Goal: Task Accomplishment & Management: Complete application form

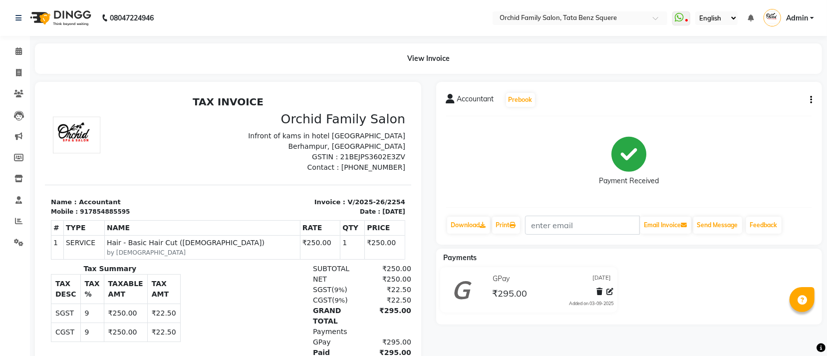
click at [25, 62] on li "Invoice" at bounding box center [15, 72] width 30 height 21
click at [21, 68] on span at bounding box center [18, 72] width 17 height 11
select select "service"
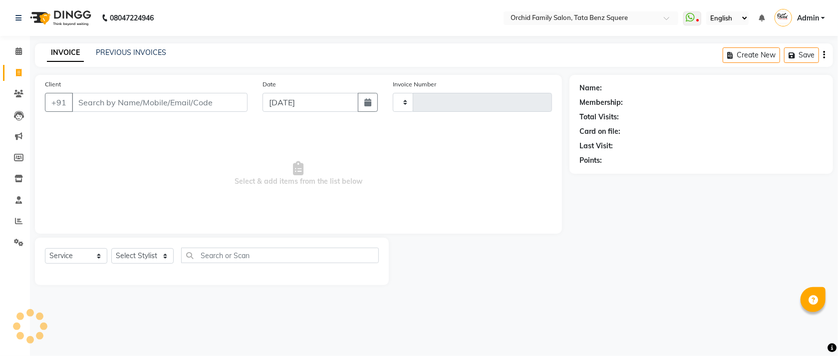
type input "2255"
select select "107"
click at [185, 97] on input "Client" at bounding box center [160, 102] width 176 height 19
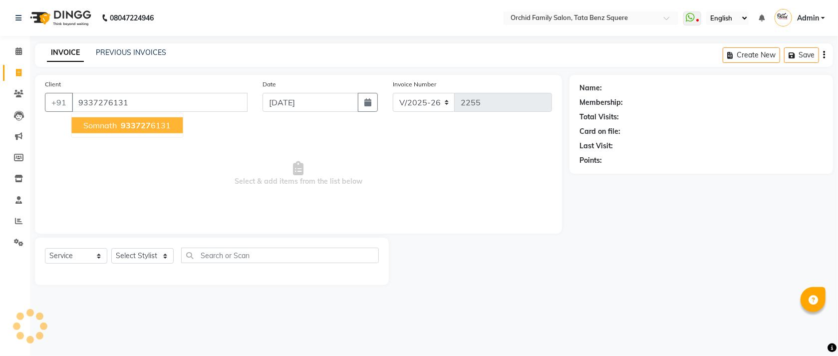
type input "9337276131"
select select "1: Object"
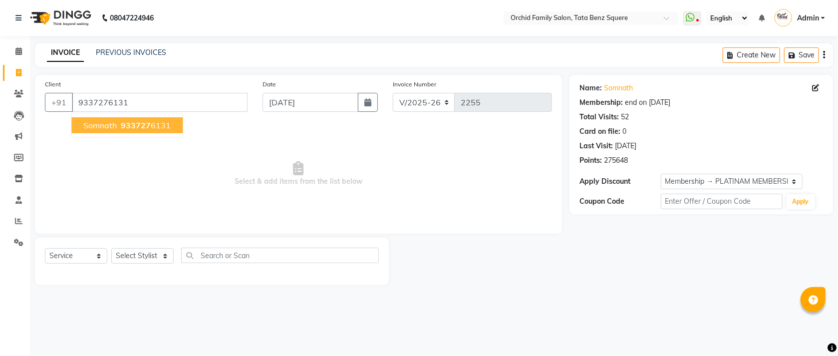
click at [158, 125] on ngb-highlight "933727 6131" at bounding box center [145, 125] width 52 height 10
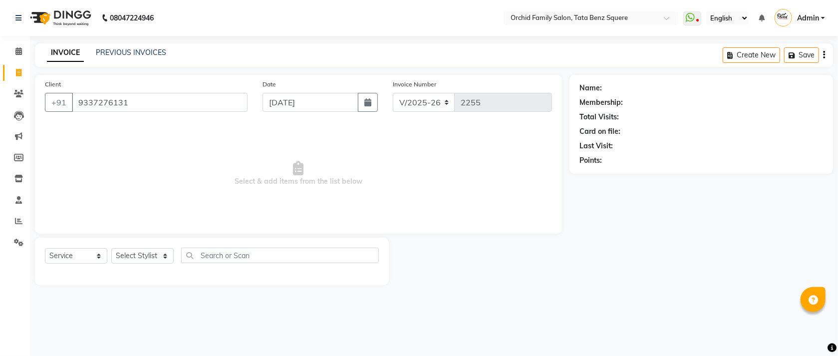
select select "1: Object"
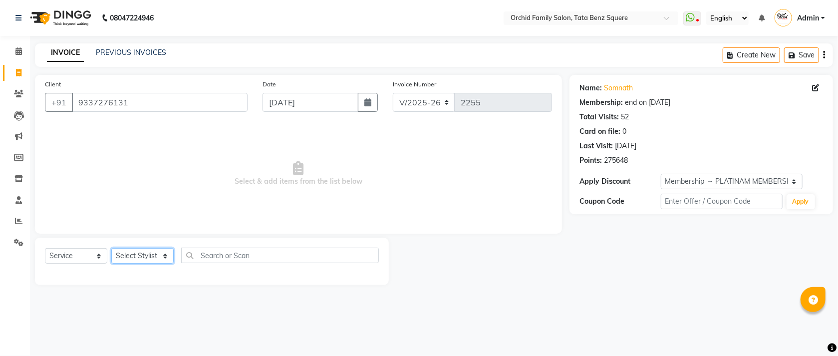
click at [143, 251] on select "Select Stylist Accountant [PERSON_NAME] [PERSON_NAME] [PERSON_NAME] [PERSON_NAM…" at bounding box center [142, 255] width 62 height 15
select select "7335"
click at [111, 248] on select "Select Stylist Accountant [PERSON_NAME] [PERSON_NAME] [PERSON_NAME] [PERSON_NAM…" at bounding box center [142, 255] width 62 height 15
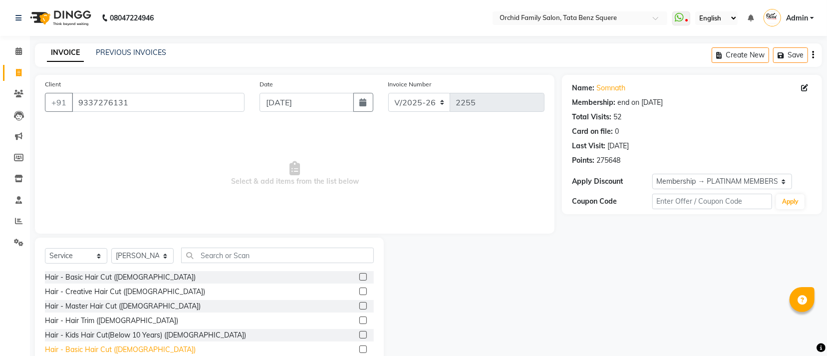
click at [124, 348] on div "Hair - Basic Hair Cut ([DEMOGRAPHIC_DATA])" at bounding box center [120, 349] width 151 height 10
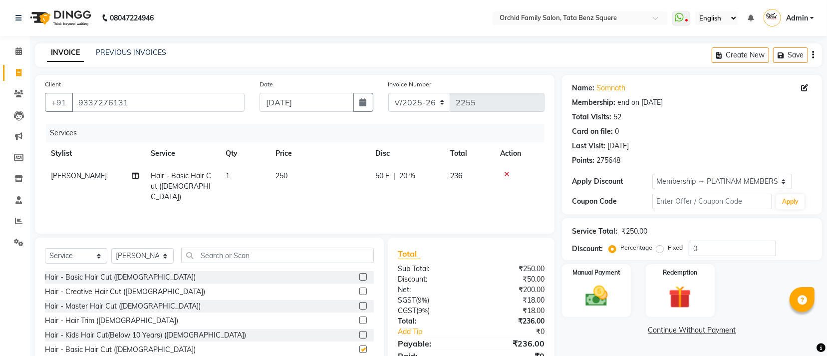
checkbox input "false"
click at [238, 258] on input "text" at bounding box center [277, 254] width 193 height 15
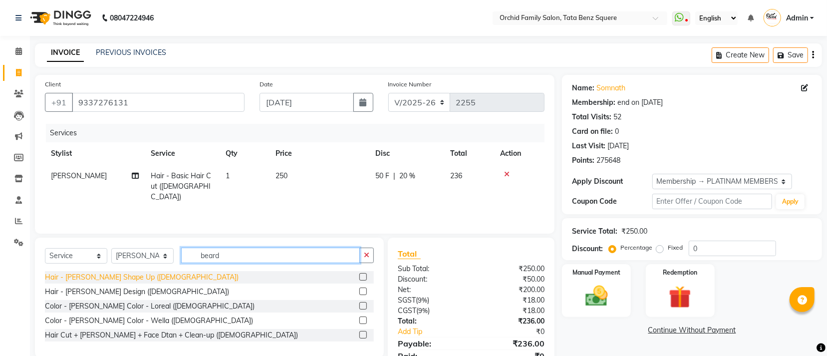
type input "beard"
click at [131, 274] on div "Hair - [PERSON_NAME] Shape Up ([DEMOGRAPHIC_DATA])" at bounding box center [142, 277] width 194 height 10
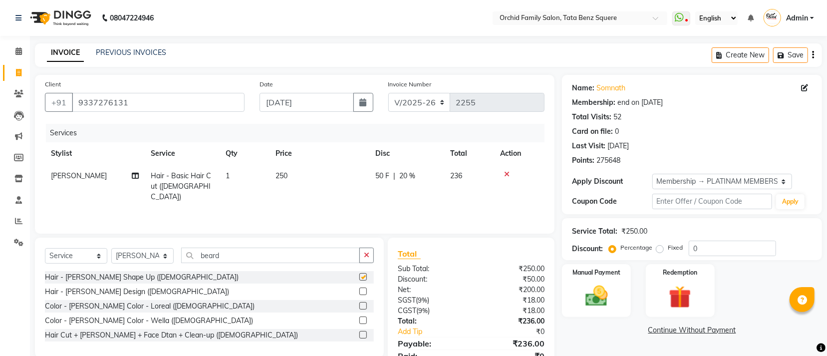
checkbox input "false"
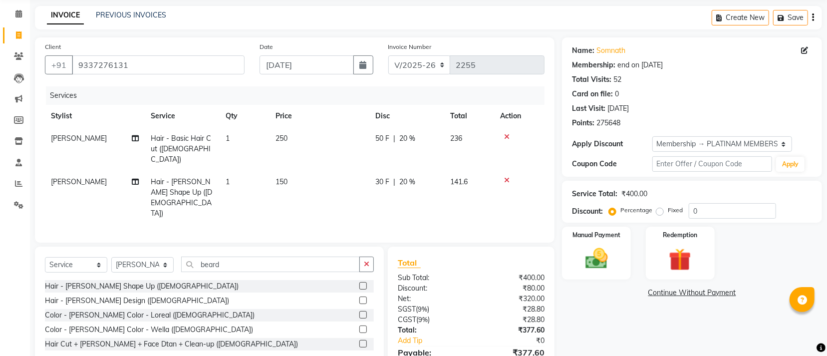
scroll to position [70, 0]
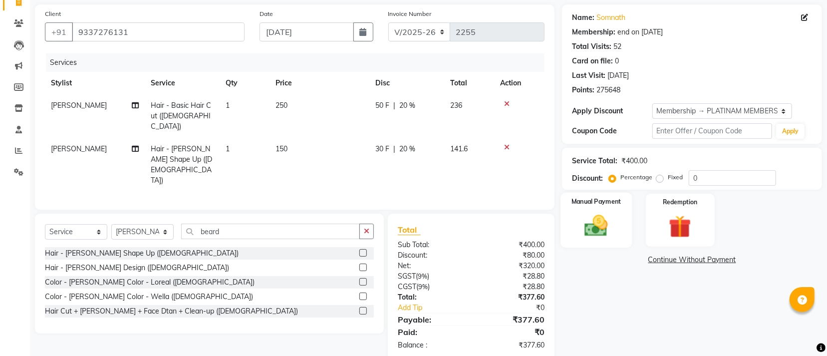
click at [591, 239] on div "Manual Payment" at bounding box center [596, 220] width 71 height 55
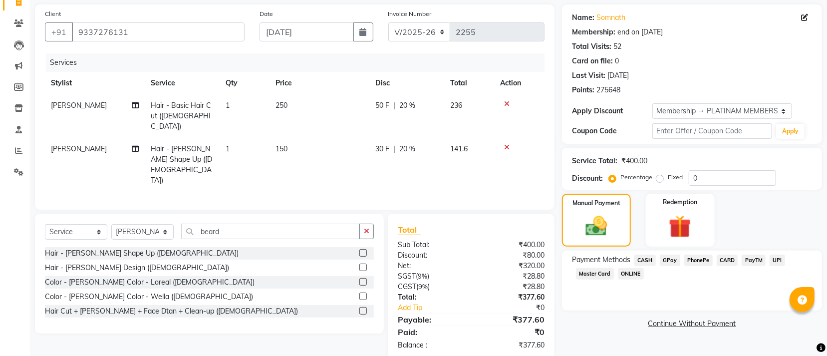
click at [666, 258] on span "GPay" at bounding box center [670, 259] width 20 height 11
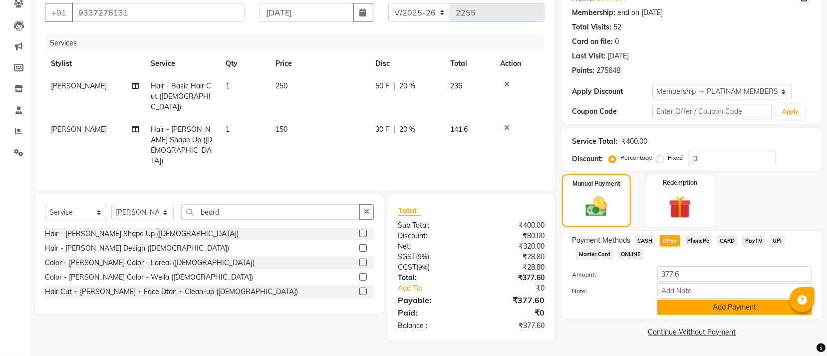
click at [729, 306] on button "Add Payment" at bounding box center [734, 306] width 155 height 15
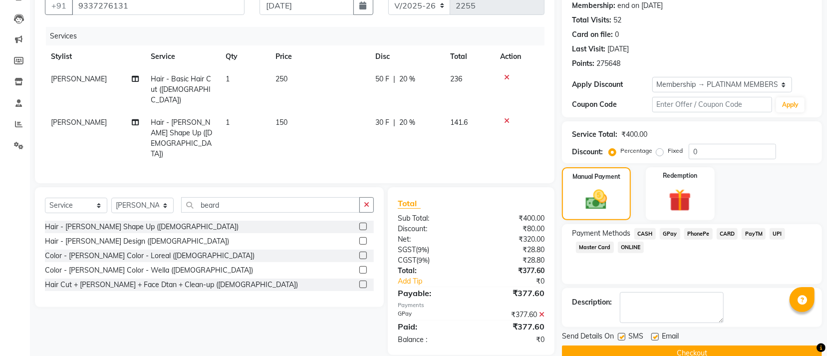
scroll to position [116, 0]
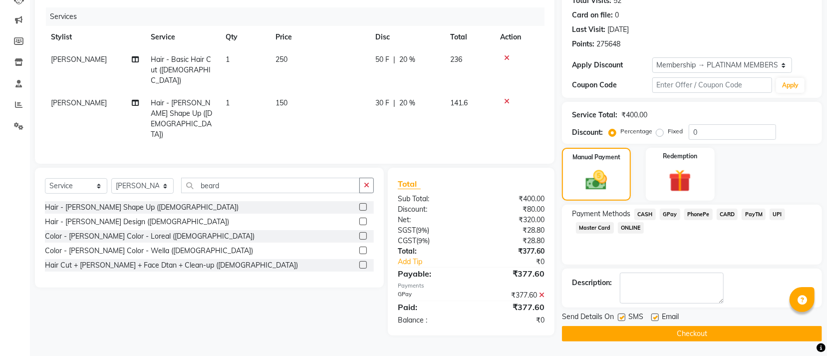
click at [652, 337] on button "Checkout" at bounding box center [692, 333] width 260 height 15
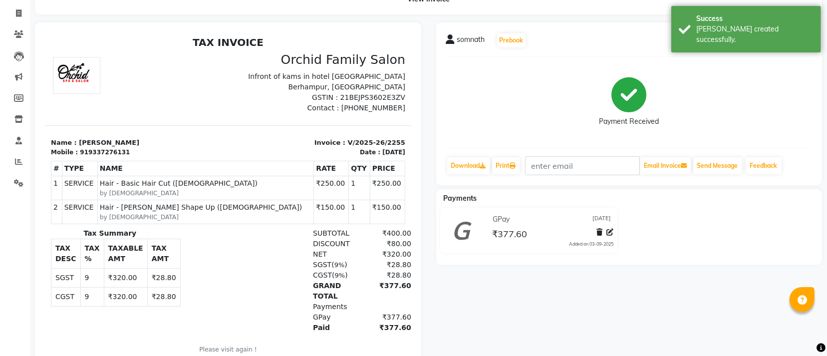
scroll to position [105, 0]
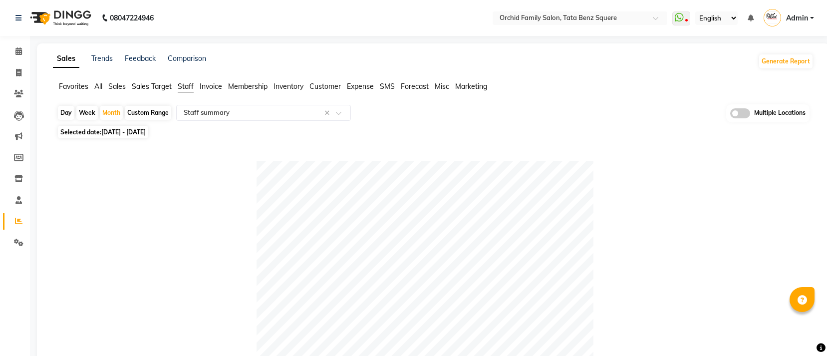
select select "full_report"
select select "csv"
click at [21, 72] on span at bounding box center [18, 72] width 17 height 11
select select "service"
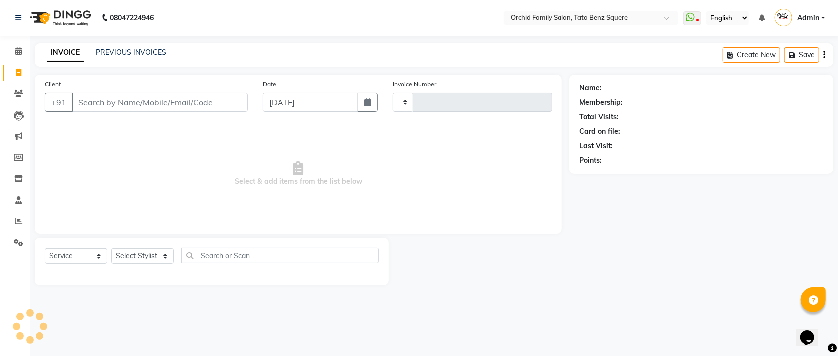
type input "2256"
select select "107"
